Goal: Task Accomplishment & Management: Use online tool/utility

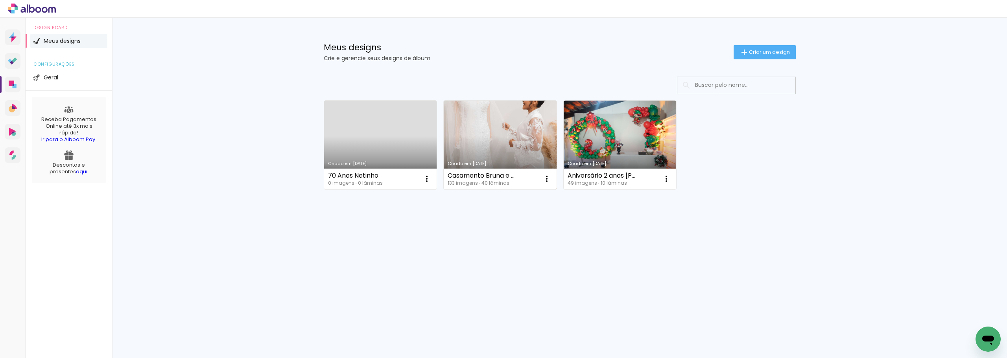
click at [490, 147] on link "Criado em [DATE]" at bounding box center [500, 145] width 113 height 89
